Goal: Information Seeking & Learning: Learn about a topic

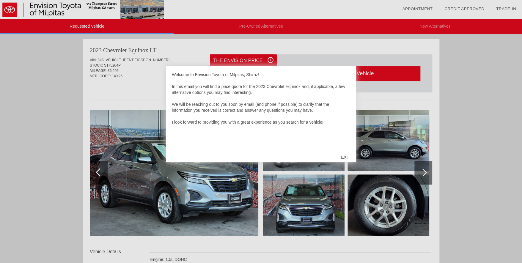
click at [344, 159] on div "EXIT" at bounding box center [345, 157] width 21 height 18
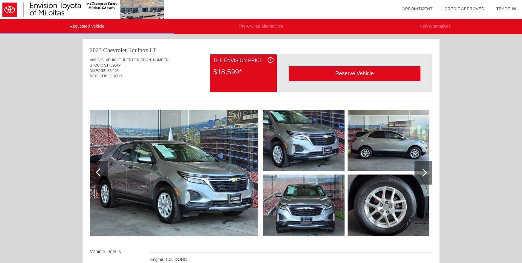
click at [425, 171] on div at bounding box center [422, 172] width 8 height 8
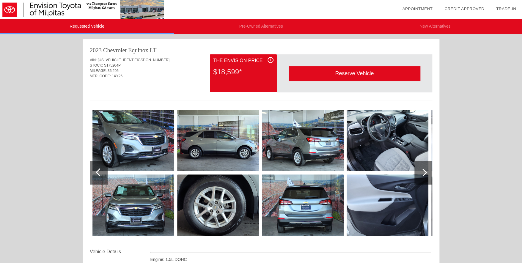
click at [425, 171] on div at bounding box center [422, 172] width 8 height 8
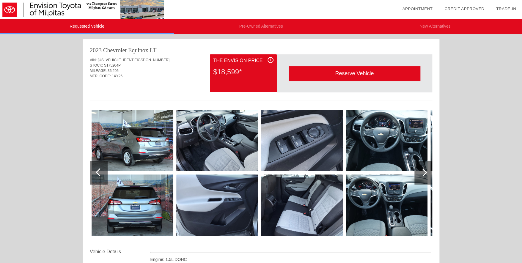
click at [425, 171] on div at bounding box center [422, 172] width 8 height 8
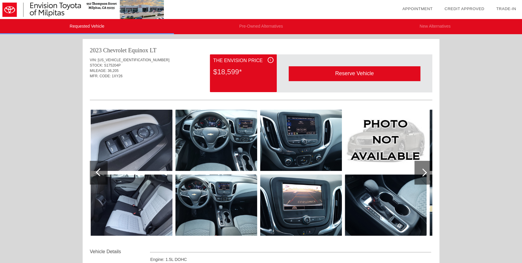
click at [425, 171] on div at bounding box center [422, 172] width 8 height 8
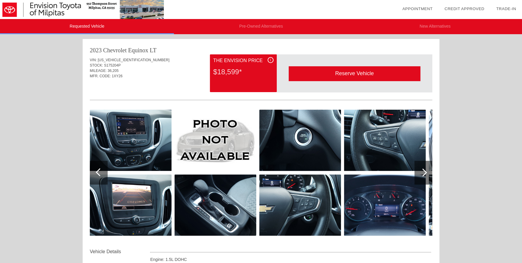
click at [425, 171] on div at bounding box center [422, 172] width 8 height 8
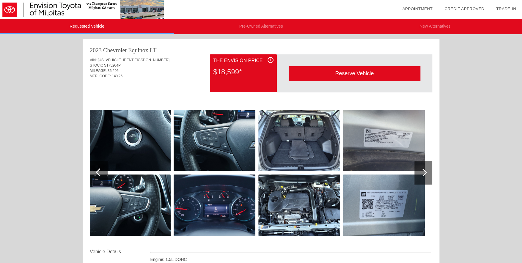
click at [425, 171] on div at bounding box center [422, 172] width 8 height 8
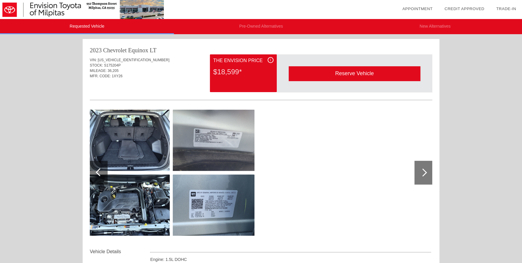
click at [425, 171] on div at bounding box center [422, 172] width 8 height 8
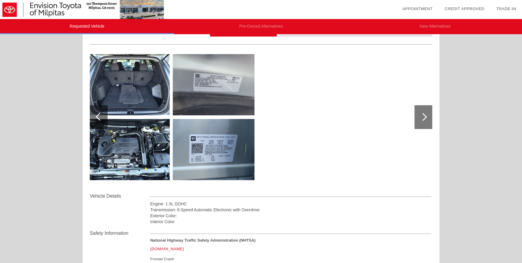
scroll to position [54, 0]
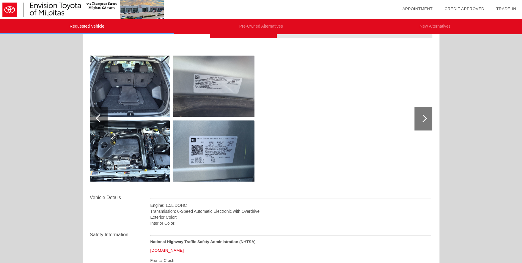
click at [420, 119] on div at bounding box center [422, 118] width 8 height 8
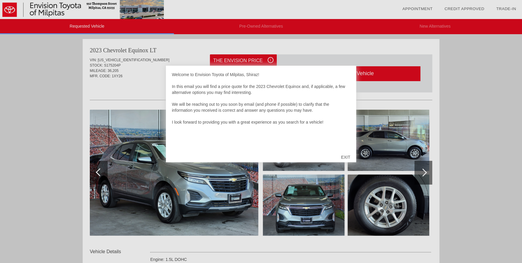
click at [348, 158] on div "EXIT" at bounding box center [345, 157] width 21 height 18
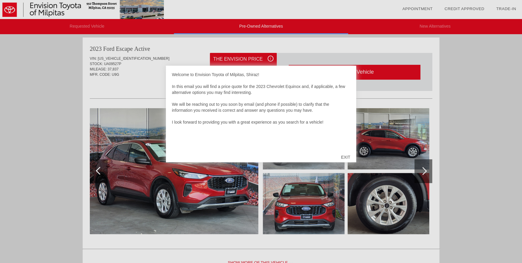
click at [345, 156] on div "EXIT" at bounding box center [345, 157] width 21 height 18
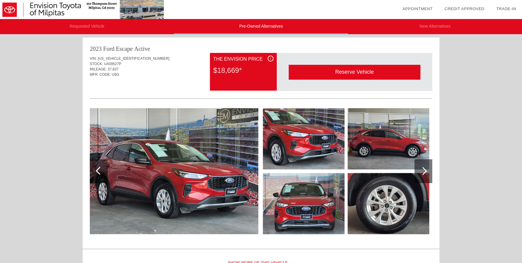
click at [424, 170] on div at bounding box center [422, 171] width 8 height 8
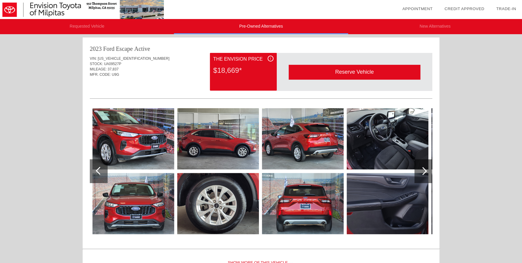
click at [424, 170] on div at bounding box center [422, 171] width 8 height 8
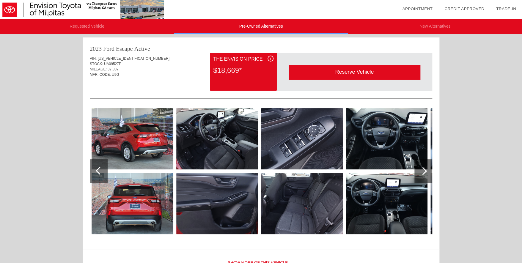
click at [424, 170] on div at bounding box center [422, 171] width 8 height 8
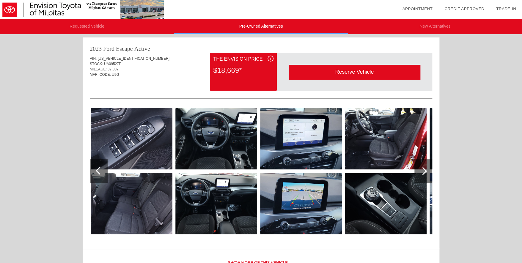
click at [424, 170] on div at bounding box center [422, 171] width 8 height 8
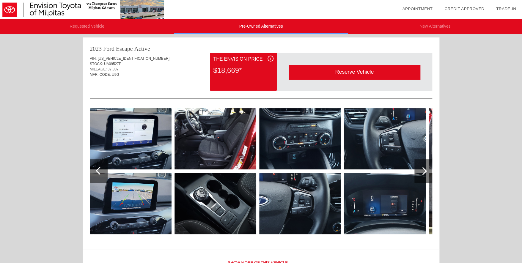
click at [424, 170] on div at bounding box center [422, 171] width 8 height 8
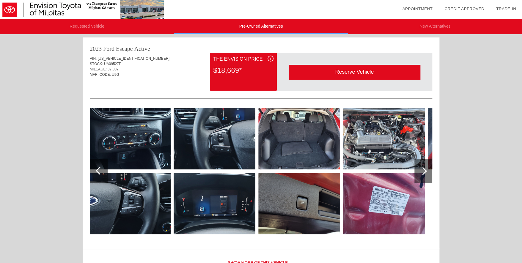
click at [424, 170] on div at bounding box center [422, 171] width 8 height 8
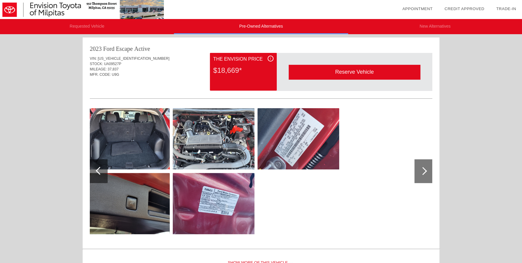
click at [424, 170] on div at bounding box center [422, 171] width 8 height 8
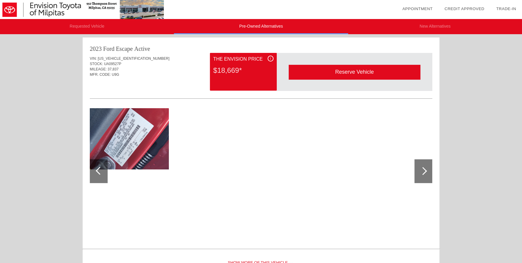
click at [98, 169] on div at bounding box center [100, 171] width 8 height 8
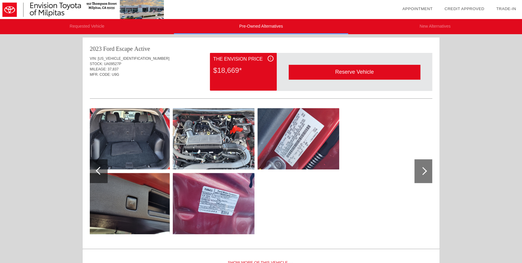
click at [98, 169] on div at bounding box center [100, 171] width 8 height 8
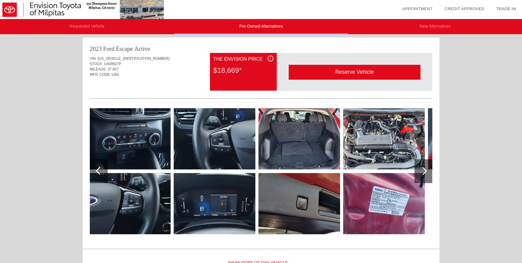
click at [98, 169] on div at bounding box center [100, 171] width 8 height 8
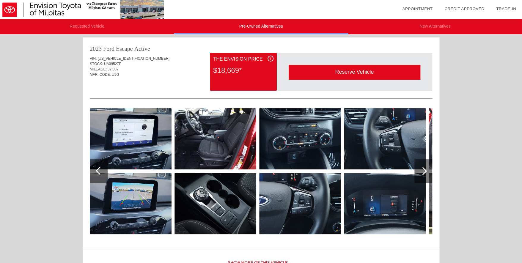
click at [98, 169] on div at bounding box center [100, 171] width 8 height 8
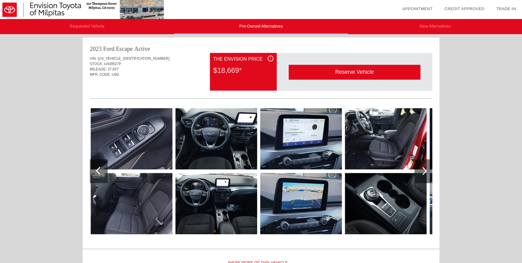
click at [98, 169] on div at bounding box center [100, 171] width 8 height 8
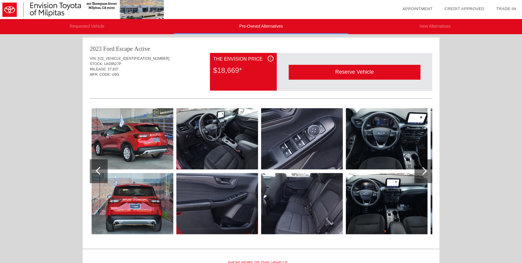
click at [98, 169] on div at bounding box center [100, 171] width 8 height 8
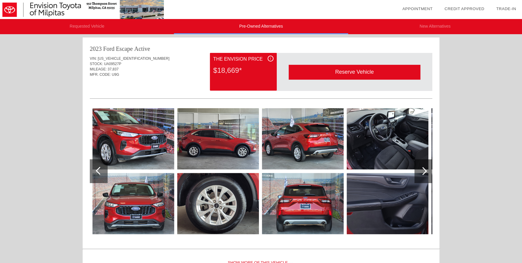
click at [98, 169] on div at bounding box center [100, 171] width 8 height 8
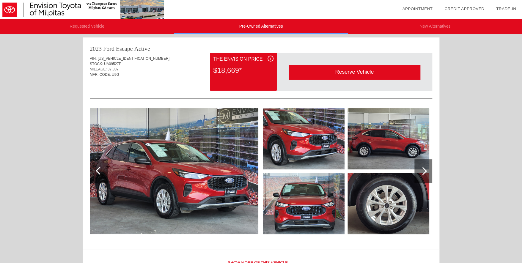
click at [98, 169] on div at bounding box center [100, 171] width 8 height 8
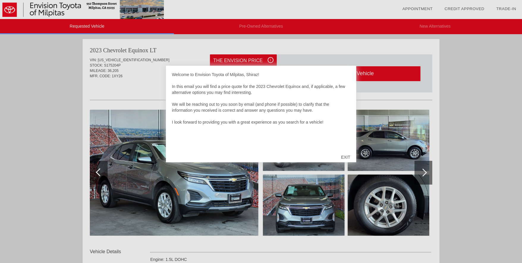
click at [348, 159] on div "EXIT" at bounding box center [345, 157] width 21 height 18
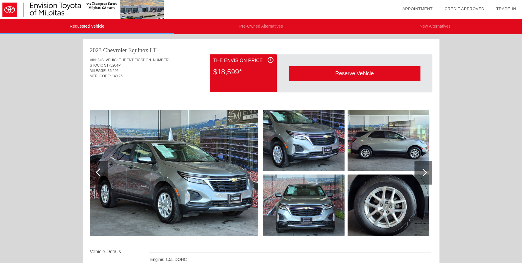
click at [228, 179] on img at bounding box center [174, 173] width 168 height 126
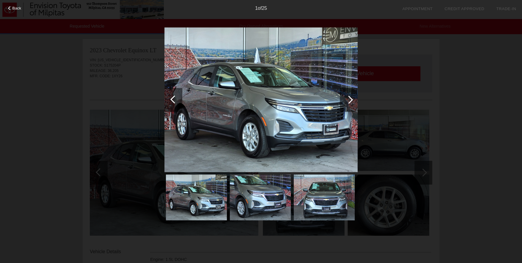
click at [349, 100] on div at bounding box center [349, 100] width 8 height 8
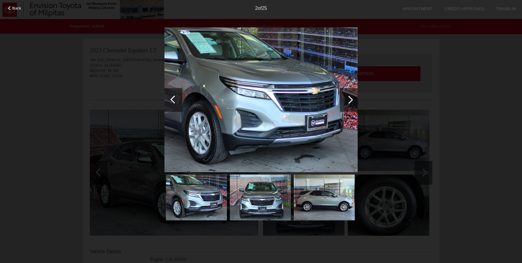
click at [349, 100] on div at bounding box center [349, 100] width 8 height 8
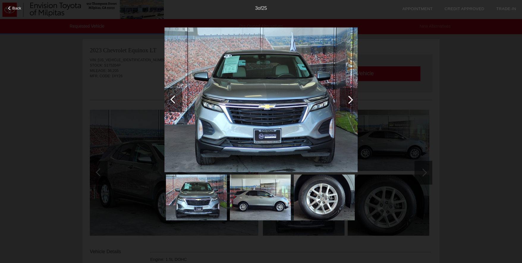
click at [349, 100] on div at bounding box center [349, 100] width 8 height 8
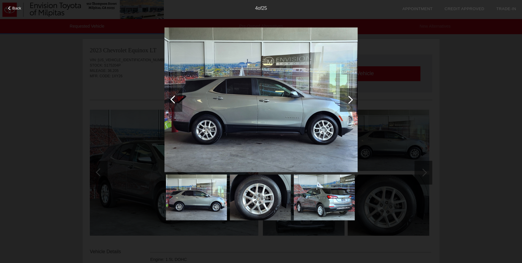
click at [349, 100] on div at bounding box center [349, 100] width 8 height 8
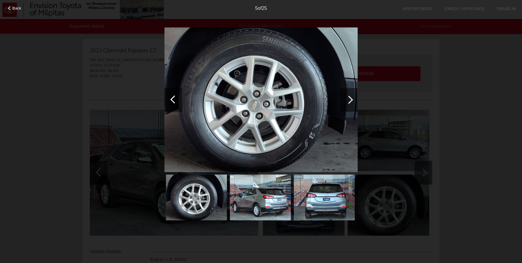
click at [349, 100] on div at bounding box center [349, 100] width 8 height 8
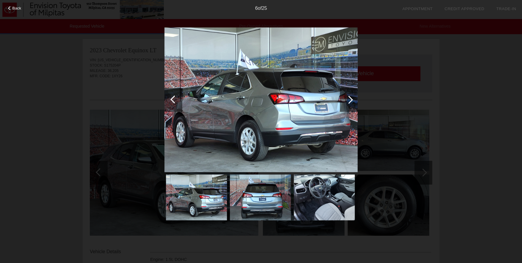
click at [349, 100] on div at bounding box center [349, 100] width 8 height 8
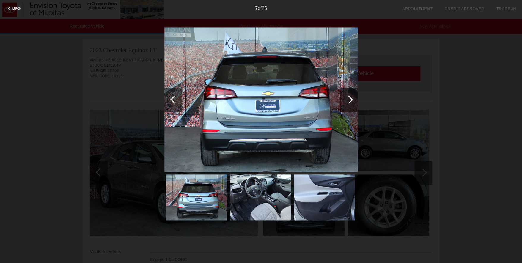
click at [349, 100] on div at bounding box center [349, 100] width 8 height 8
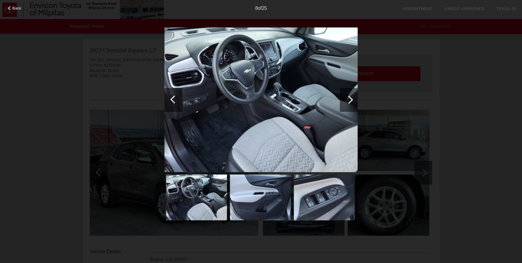
click at [349, 100] on div at bounding box center [349, 100] width 8 height 8
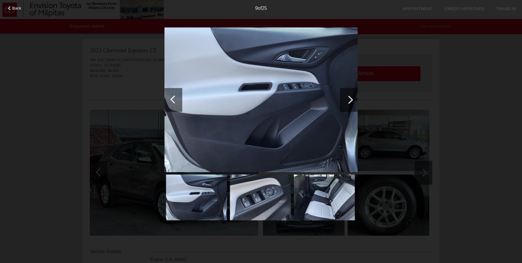
click at [349, 100] on div at bounding box center [349, 100] width 8 height 8
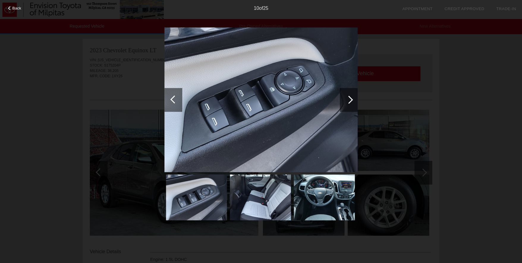
click at [349, 100] on div at bounding box center [349, 100] width 8 height 8
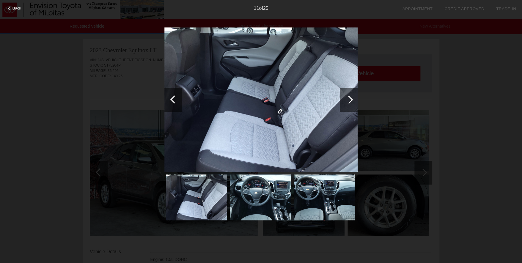
click at [349, 100] on div at bounding box center [349, 100] width 8 height 8
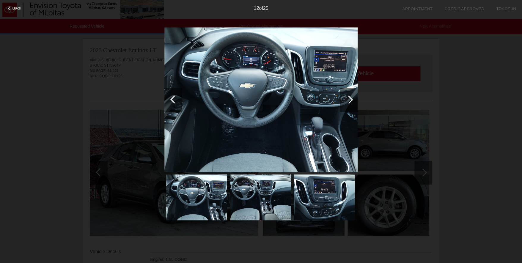
click at [349, 100] on div at bounding box center [349, 100] width 8 height 8
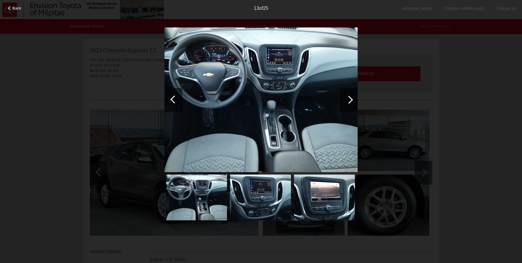
click at [349, 100] on div at bounding box center [349, 100] width 8 height 8
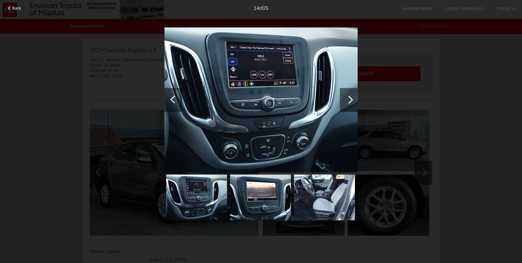
click at [349, 100] on div at bounding box center [349, 100] width 8 height 8
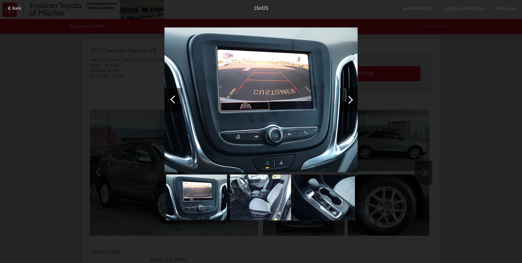
click at [349, 100] on div at bounding box center [349, 100] width 8 height 8
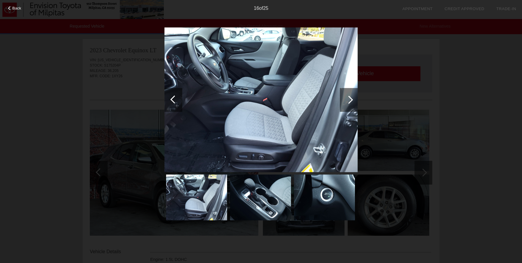
click at [349, 100] on div at bounding box center [349, 100] width 8 height 8
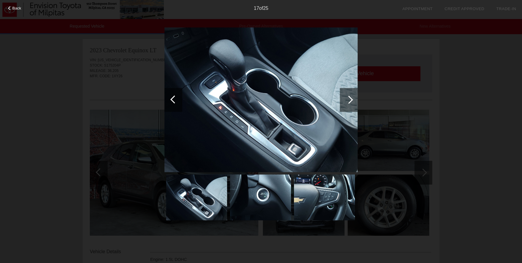
click at [349, 100] on div at bounding box center [349, 100] width 8 height 8
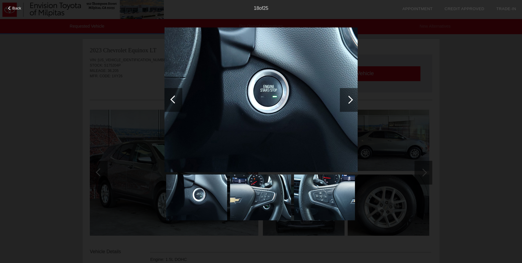
click at [349, 100] on div at bounding box center [349, 100] width 8 height 8
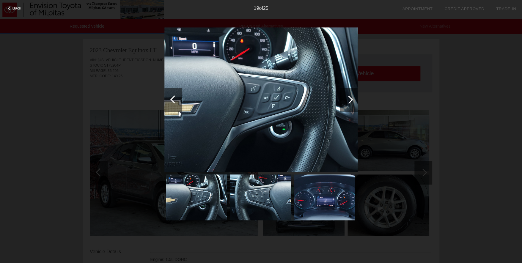
click at [349, 100] on div at bounding box center [349, 100] width 8 height 8
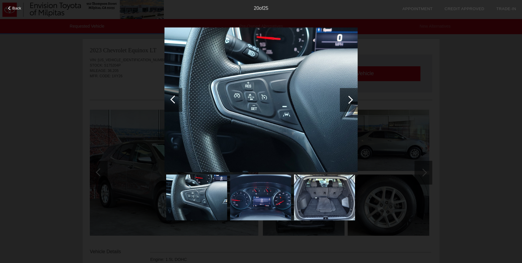
click at [349, 100] on div at bounding box center [349, 100] width 8 height 8
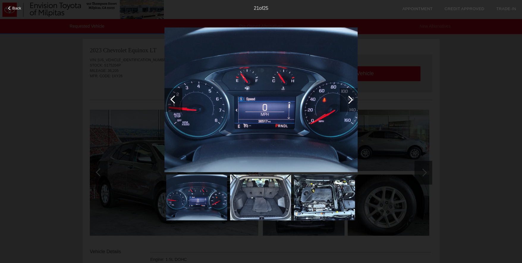
click at [349, 100] on div at bounding box center [349, 100] width 8 height 8
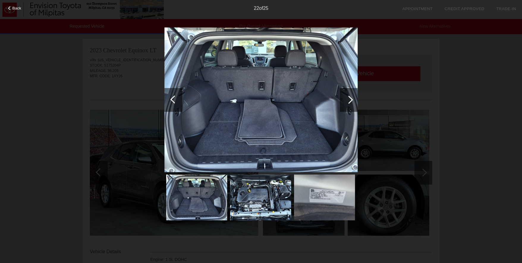
click at [349, 100] on div at bounding box center [349, 100] width 8 height 8
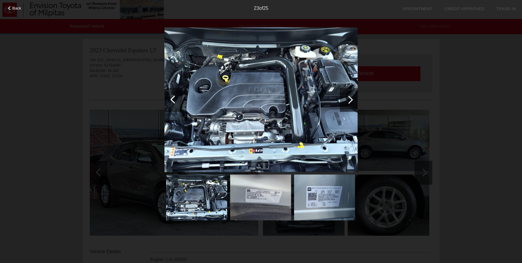
click at [349, 100] on div at bounding box center [349, 100] width 8 height 8
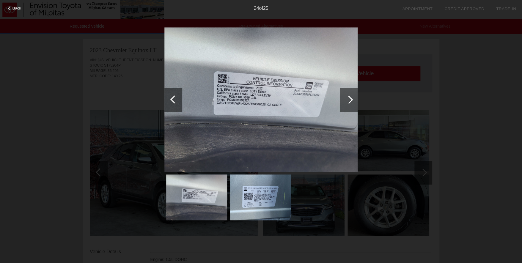
click at [349, 100] on div at bounding box center [349, 100] width 8 height 8
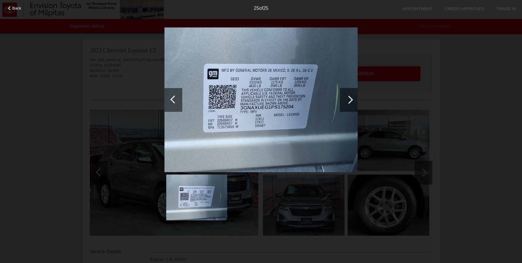
click at [347, 100] on div at bounding box center [349, 100] width 8 height 8
click at [9, 9] on div at bounding box center [10, 8] width 4 height 4
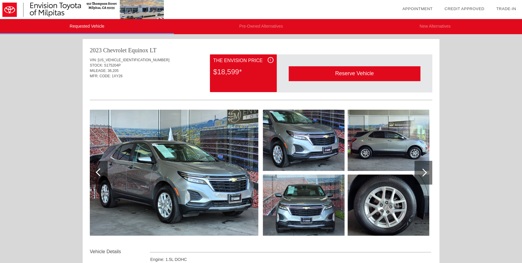
click at [392, 197] on img at bounding box center [388, 204] width 82 height 61
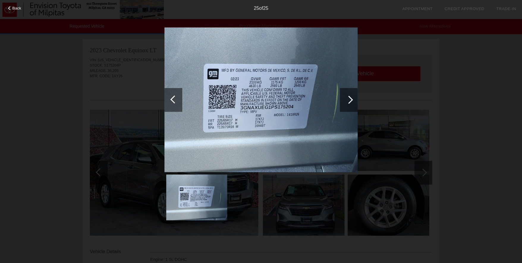
click at [369, 208] on div "Back 25 of 25" at bounding box center [261, 131] width 522 height 263
click at [246, 199] on div at bounding box center [260, 124] width 193 height 194
click at [315, 203] on div at bounding box center [260, 124] width 193 height 194
click at [350, 102] on div at bounding box center [348, 100] width 18 height 24
click at [351, 97] on div at bounding box center [348, 100] width 18 height 24
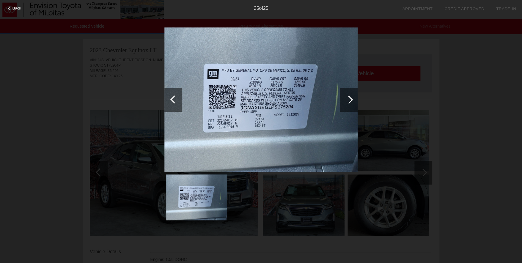
click at [168, 98] on div at bounding box center [173, 100] width 18 height 24
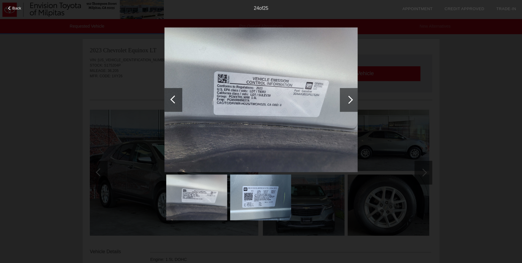
click at [352, 100] on div at bounding box center [348, 100] width 18 height 24
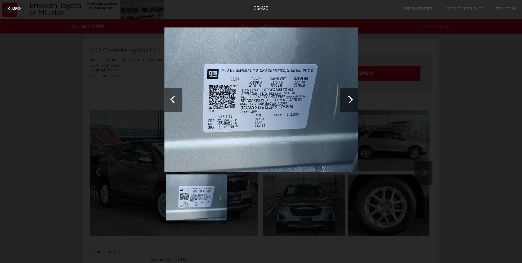
click at [352, 100] on div at bounding box center [348, 100] width 18 height 24
click at [336, 223] on div "Back 25 of 25" at bounding box center [261, 131] width 522 height 263
click at [7, 8] on div "Back" at bounding box center [15, 7] width 30 height 3
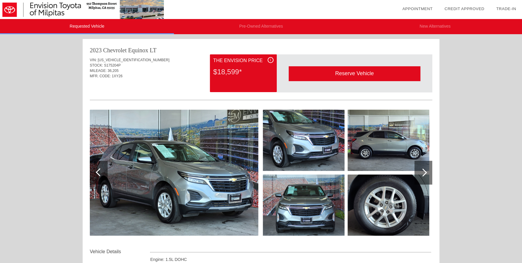
click at [328, 212] on img at bounding box center [304, 204] width 82 height 61
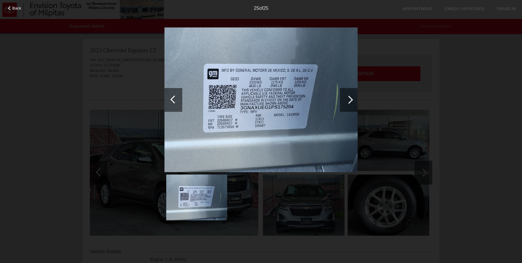
click at [347, 105] on div at bounding box center [348, 100] width 18 height 24
click at [422, 172] on div "Back 25 of 25" at bounding box center [261, 131] width 522 height 263
click at [11, 8] on div at bounding box center [10, 8] width 4 height 4
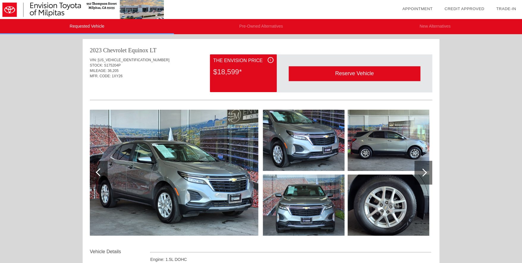
click at [10, 8] on img at bounding box center [82, 9] width 164 height 19
